Goal: Information Seeking & Learning: Find contact information

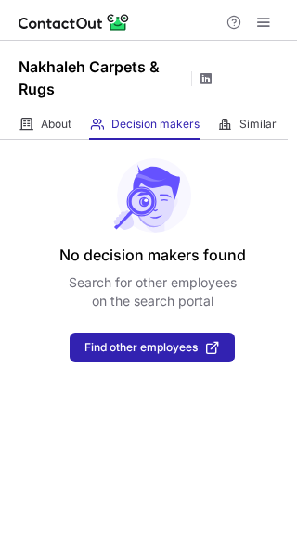
click at [209, 77] on span at bounding box center [205, 78] width 15 height 15
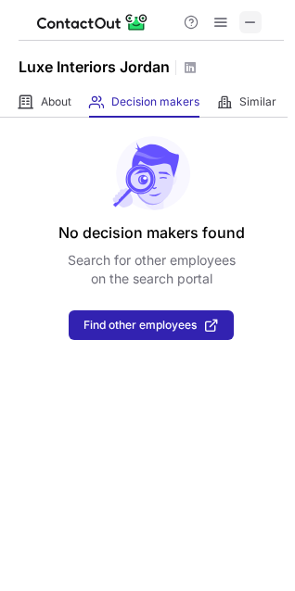
click at [253, 22] on span at bounding box center [250, 22] width 15 height 15
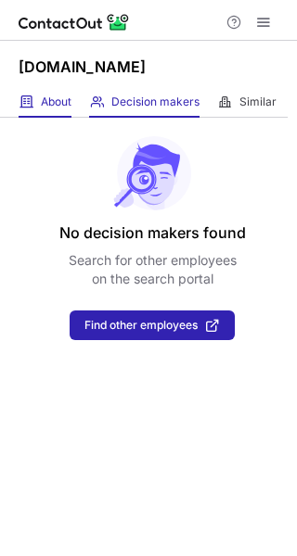
click at [58, 109] on div "About About Company" at bounding box center [45, 102] width 53 height 31
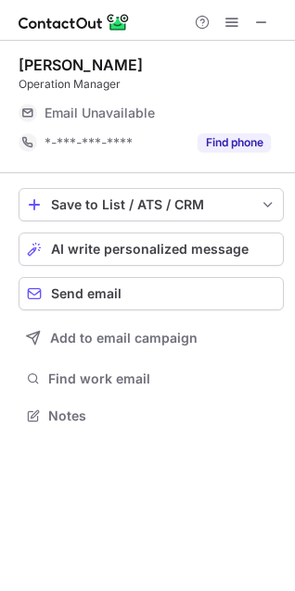
scroll to position [403, 295]
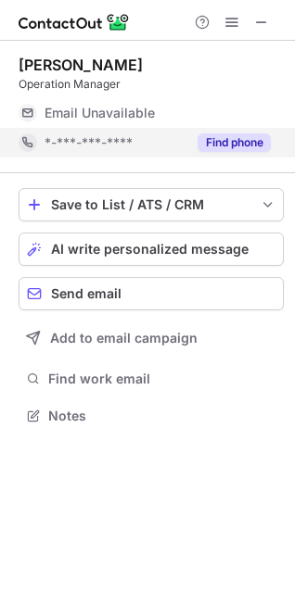
click at [236, 143] on button "Find phone" at bounding box center [233, 142] width 73 height 19
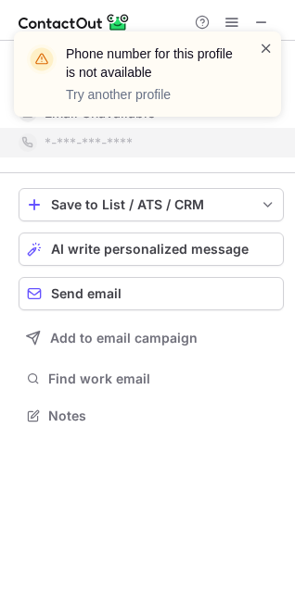
click at [268, 50] on span at bounding box center [266, 48] width 15 height 19
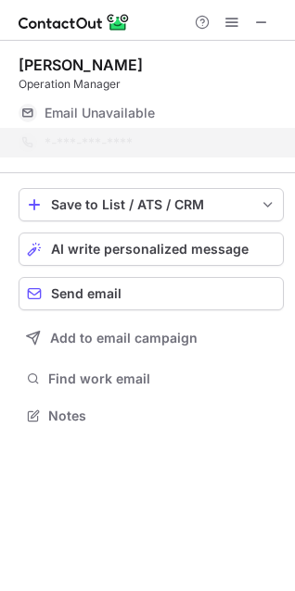
click at [262, 22] on div "Phone number for this profile is not available Try another profile" at bounding box center [147, 81] width 297 height 137
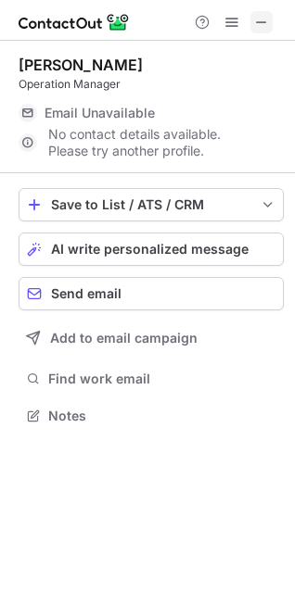
click at [271, 20] on button at bounding box center [261, 22] width 22 height 22
